Goal: Information Seeking & Learning: Learn about a topic

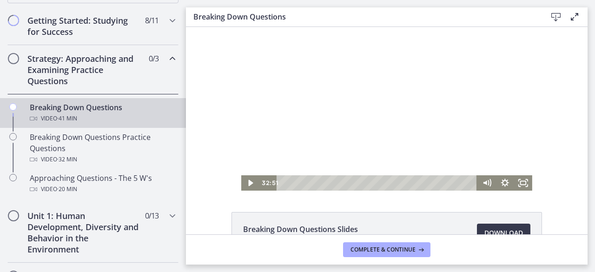
click at [371, 114] on div at bounding box center [386, 109] width 291 height 164
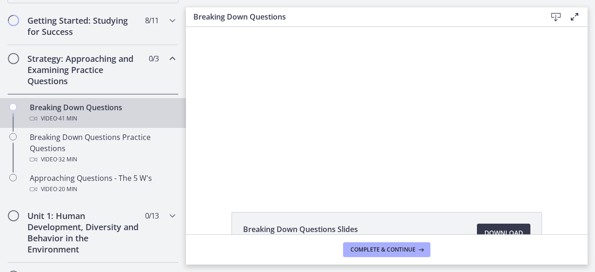
click at [265, 89] on div at bounding box center [386, 109] width 291 height 164
click at [341, 109] on div at bounding box center [386, 109] width 291 height 164
click at [282, 140] on div at bounding box center [386, 109] width 291 height 164
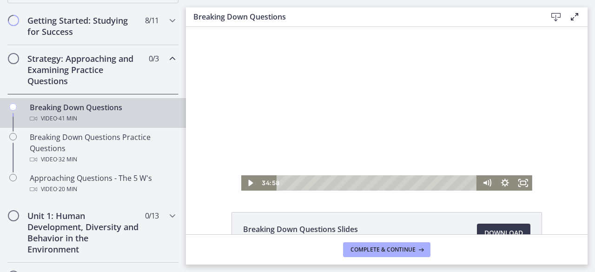
click at [281, 122] on div at bounding box center [386, 109] width 291 height 164
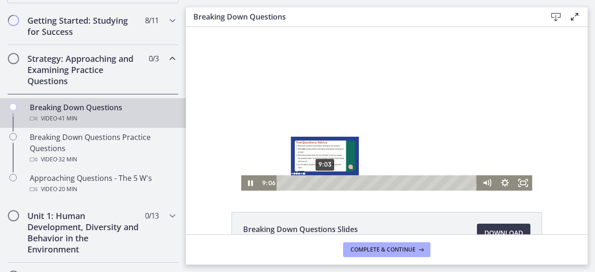
click at [341, 184] on div "9:03" at bounding box center [378, 182] width 190 height 15
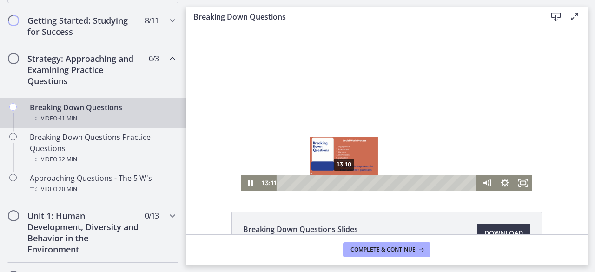
click at [413, 183] on div "13:10" at bounding box center [378, 182] width 190 height 15
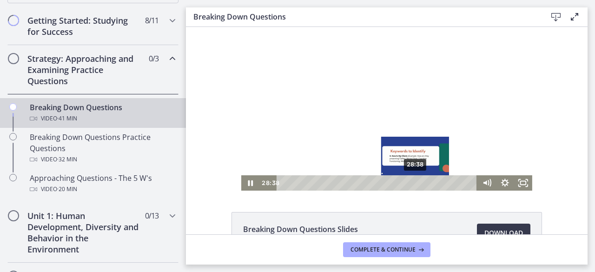
click at [454, 182] on div "28:38" at bounding box center [378, 182] width 190 height 15
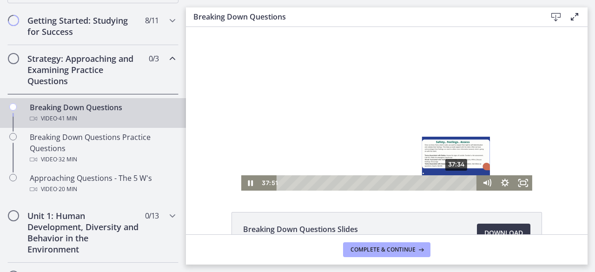
click at [205, 104] on div "Click for sound @keyframes VOLUME_SMALL_WAVE_FLASH { 0% { opacity: 0; } 33% { o…" at bounding box center [387, 109] width 402 height 164
click at [465, 181] on div "38:59" at bounding box center [378, 182] width 190 height 15
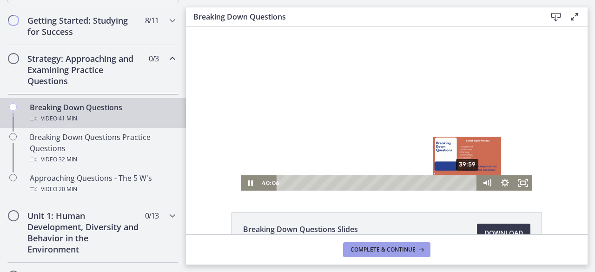
click at [364, 248] on span "Complete & continue" at bounding box center [383, 249] width 65 height 7
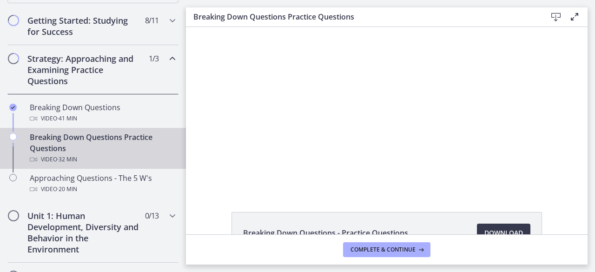
click at [388, 147] on div at bounding box center [387, 109] width 326 height 164
